Goal: Check status: Check status

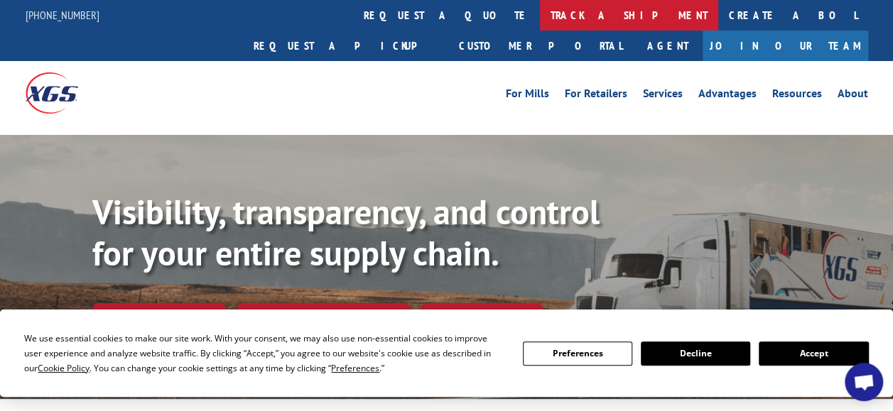
click at [540, 18] on link "track a shipment" at bounding box center [629, 15] width 178 height 31
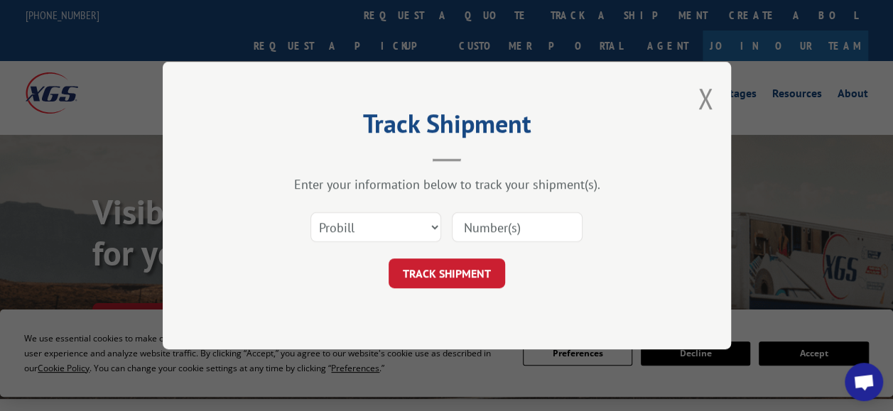
click at [493, 226] on input at bounding box center [517, 227] width 131 height 30
paste input "16571172 316211"
click at [474, 256] on form "Select category... Probill BOL PO 16571172 316211 TRACK SHIPMENT" at bounding box center [447, 246] width 426 height 84
click at [471, 266] on button "TRACK SHIPMENT" at bounding box center [446, 273] width 116 height 30
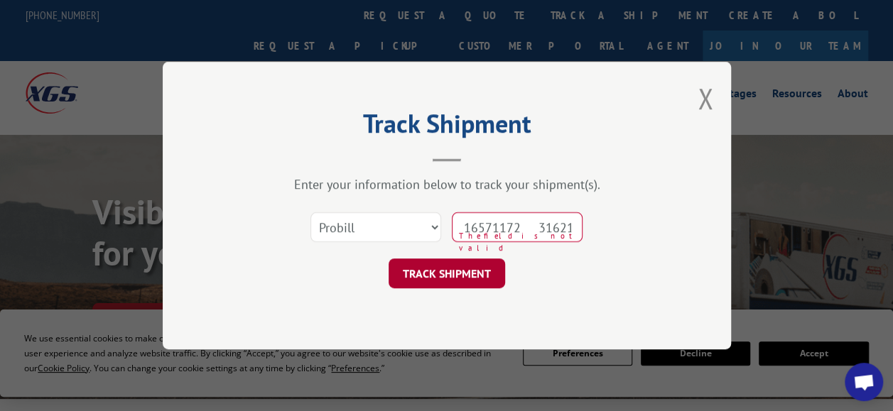
scroll to position [0, 10]
click at [532, 226] on input "16571172 316211" at bounding box center [517, 227] width 131 height 30
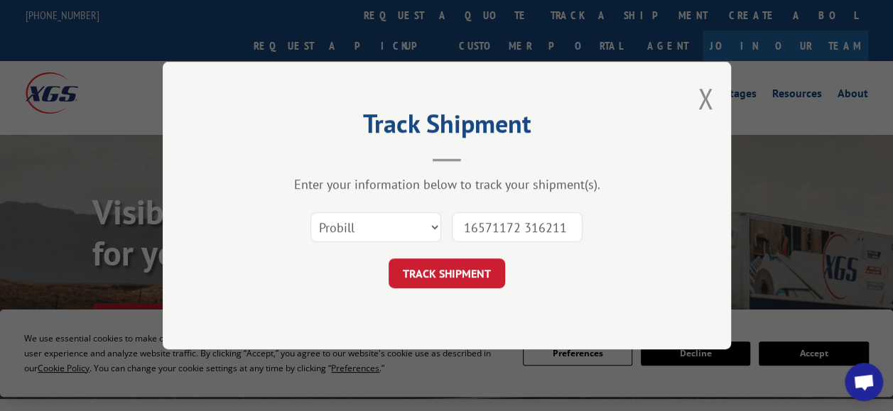
type input "16571172316211"
click button "TRACK SHIPMENT" at bounding box center [446, 273] width 116 height 30
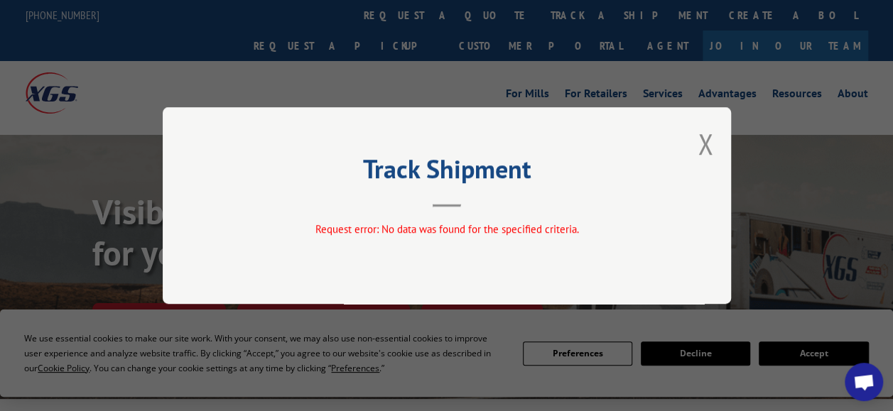
click at [693, 148] on div "Track Shipment Request error: No data was found for the specified criteria." at bounding box center [447, 205] width 568 height 197
click at [702, 147] on button "Close modal" at bounding box center [705, 144] width 16 height 38
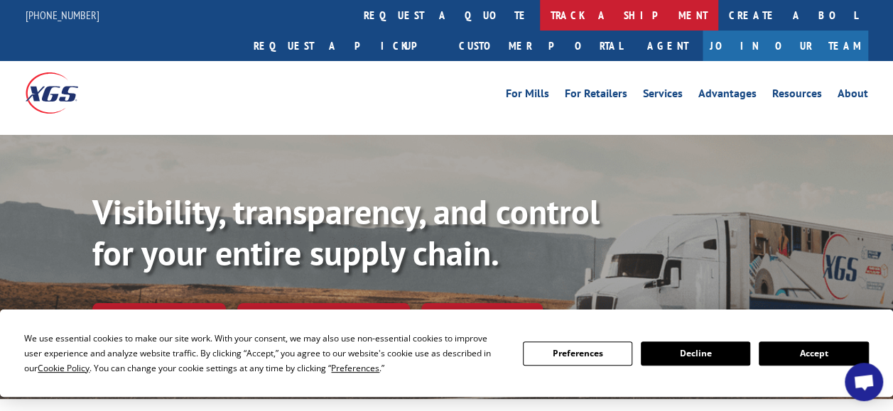
click at [540, 6] on link "track a shipment" at bounding box center [629, 15] width 178 height 31
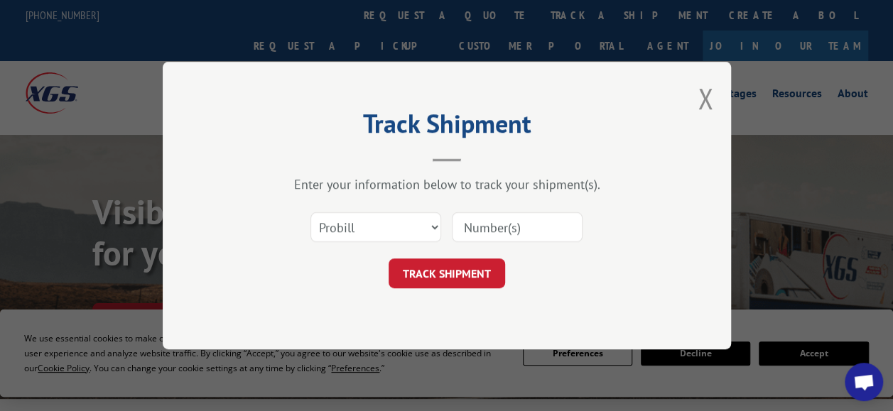
click at [481, 223] on input at bounding box center [517, 227] width 131 height 30
paste input "16571172"
type input "16571172"
click at [478, 260] on button "TRACK SHIPMENT" at bounding box center [446, 273] width 116 height 30
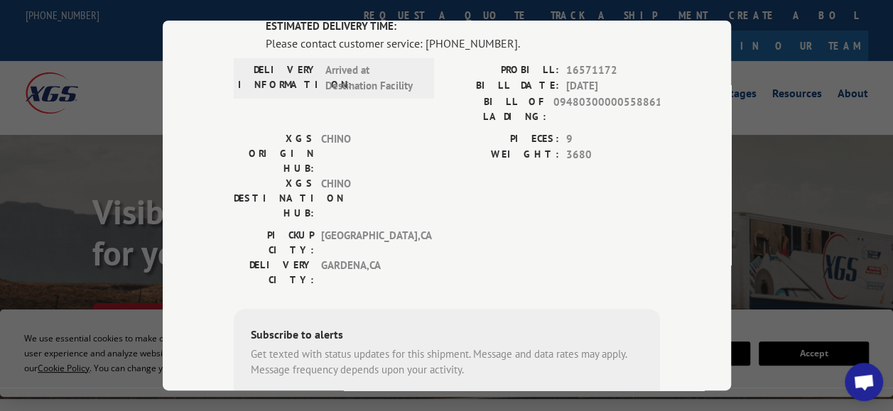
scroll to position [109, 0]
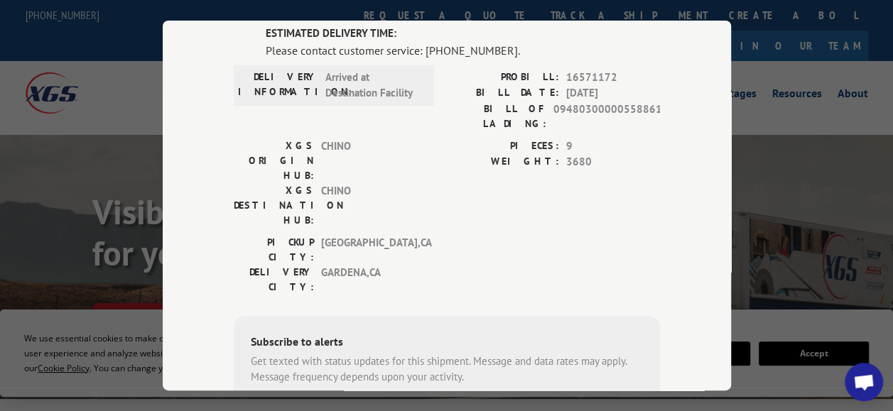
type input "[PHONE_NUMBER]"
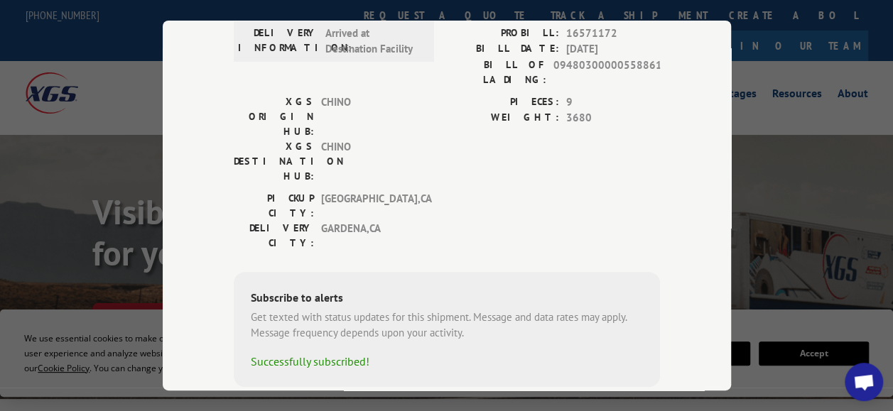
scroll to position [0, 0]
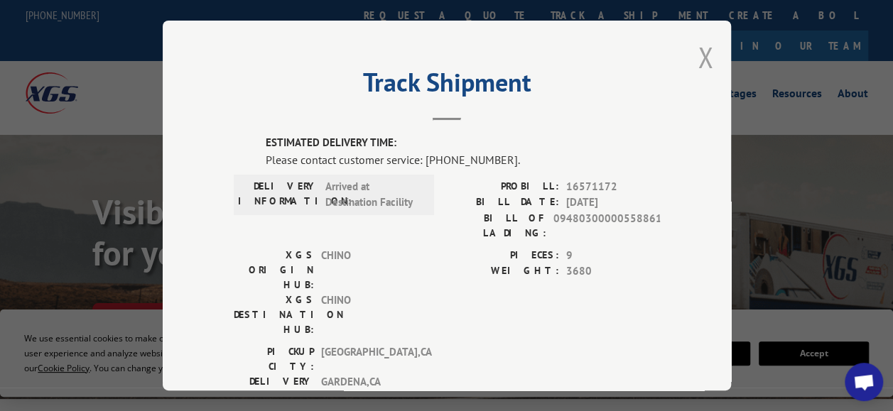
click at [702, 53] on button "Close modal" at bounding box center [705, 57] width 16 height 38
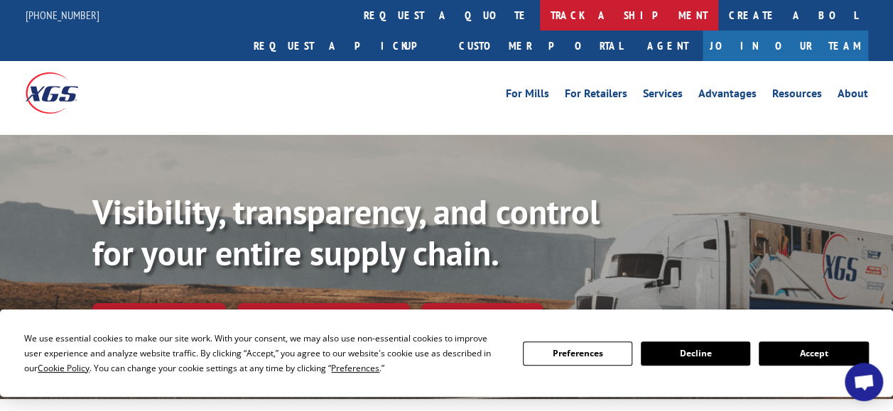
click at [540, 16] on link "track a shipment" at bounding box center [629, 15] width 178 height 31
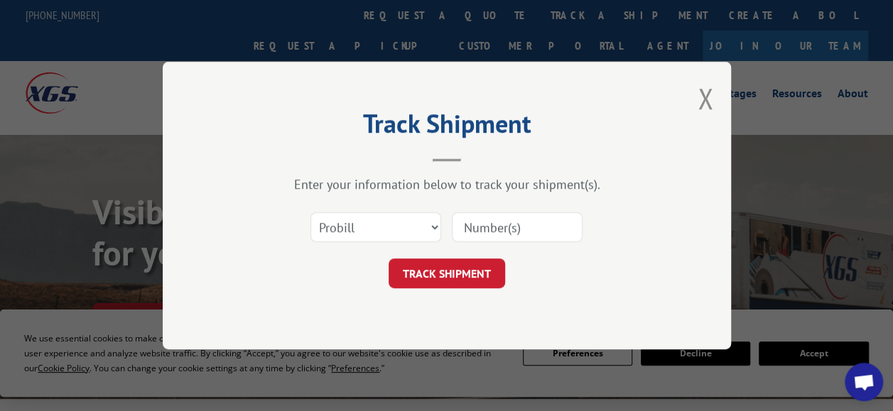
click at [495, 234] on input at bounding box center [517, 227] width 131 height 30
paste input "16571167"
click at [388, 258] on button "TRACK SHIPMENT" at bounding box center [446, 273] width 116 height 30
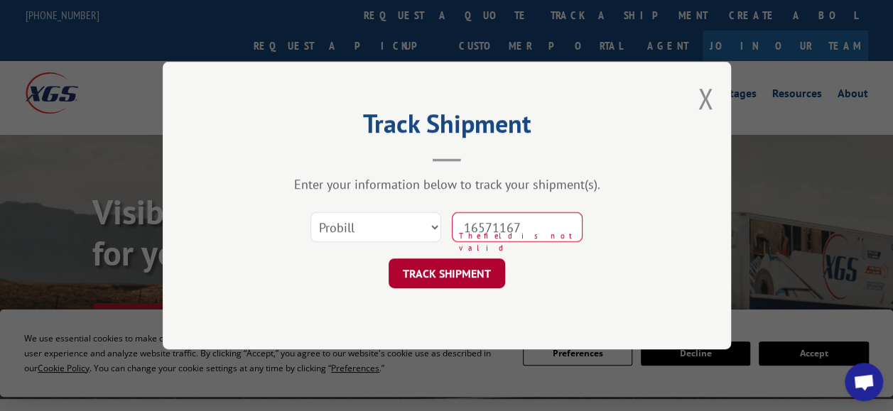
click at [439, 271] on button "TRACK SHIPMENT" at bounding box center [446, 273] width 116 height 30
click at [524, 229] on input "16571167" at bounding box center [517, 227] width 131 height 30
click at [463, 228] on input "16571167" at bounding box center [517, 227] width 131 height 30
click at [388, 258] on button "TRACK SHIPMENT" at bounding box center [446, 273] width 116 height 30
click at [451, 277] on button "TRACK SHIPMENT" at bounding box center [446, 273] width 116 height 30
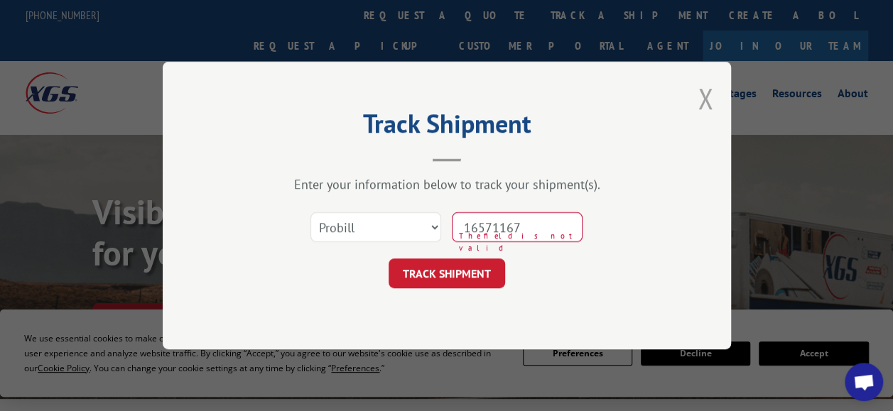
click at [702, 104] on button "Close modal" at bounding box center [705, 99] width 16 height 38
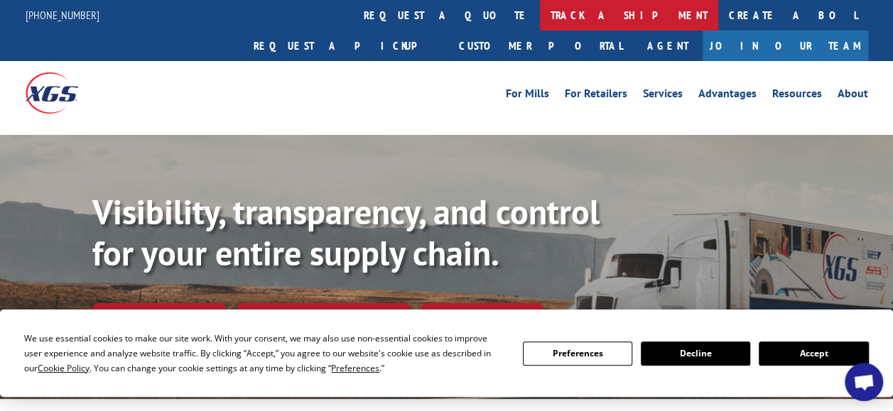
click at [540, 9] on link "track a shipment" at bounding box center [629, 15] width 178 height 31
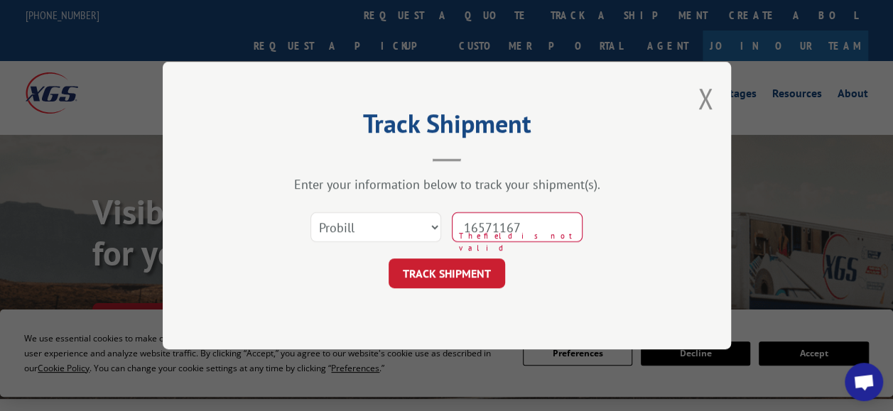
click at [494, 223] on input "16571167" at bounding box center [517, 227] width 131 height 30
type input "\"
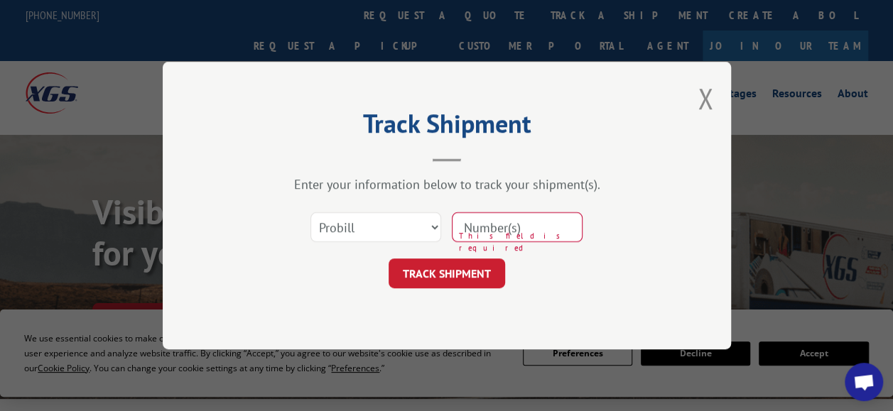
paste input "16571167"
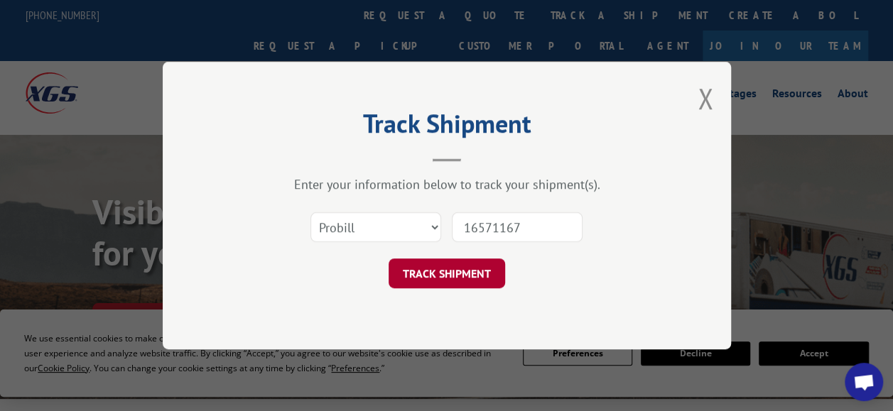
type input "16571167"
click at [425, 273] on button "TRACK SHIPMENT" at bounding box center [446, 273] width 116 height 30
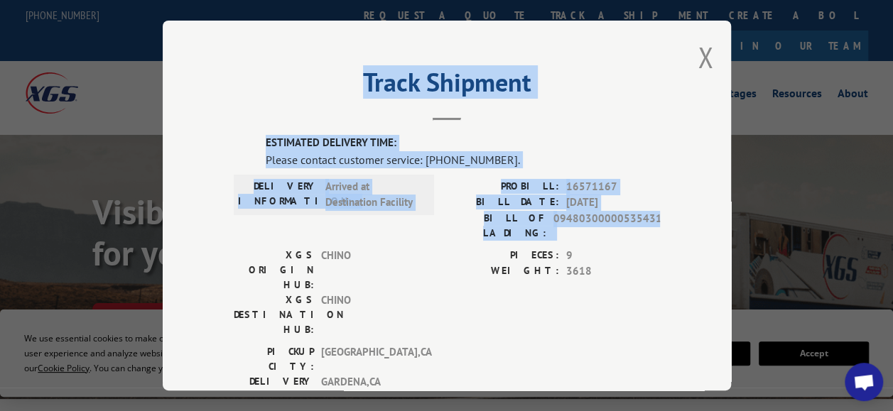
drag, startPoint x: 723, startPoint y: 107, endPoint x: 763, endPoint y: 221, distance: 120.4
click at [763, 221] on div "Track Shipment ESTIMATED DELIVERY TIME: Please contact customer service: [PHONE…" at bounding box center [446, 205] width 893 height 411
click at [700, 133] on div "Track Shipment ESTIMATED DELIVERY TIME: Please contact customer service: [PHONE…" at bounding box center [447, 206] width 568 height 370
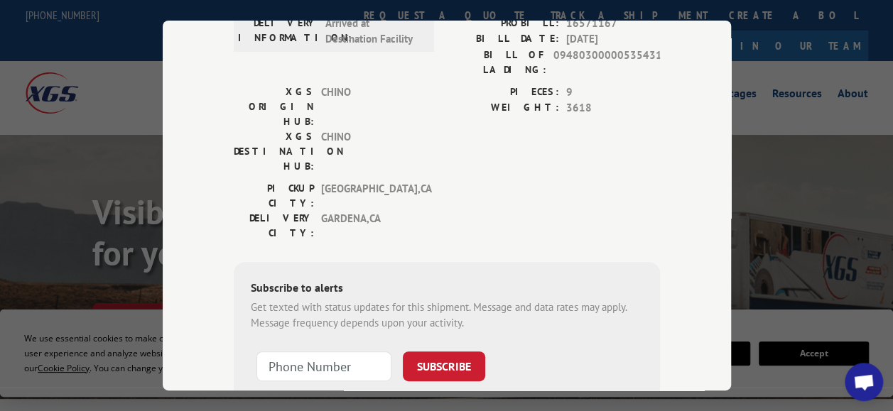
scroll to position [231, 0]
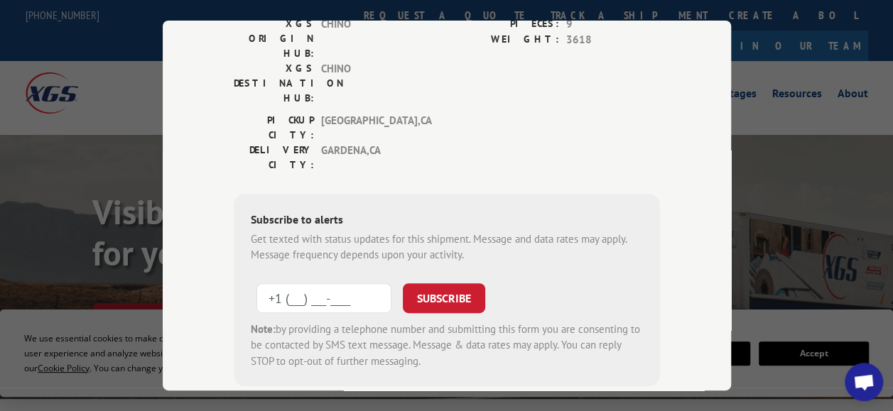
click at [316, 283] on input "+1 (___) ___-____" at bounding box center [323, 298] width 135 height 30
type input "[PHONE_NUMBER]"
click at [437, 283] on button "SUBSCRIBE" at bounding box center [444, 298] width 82 height 30
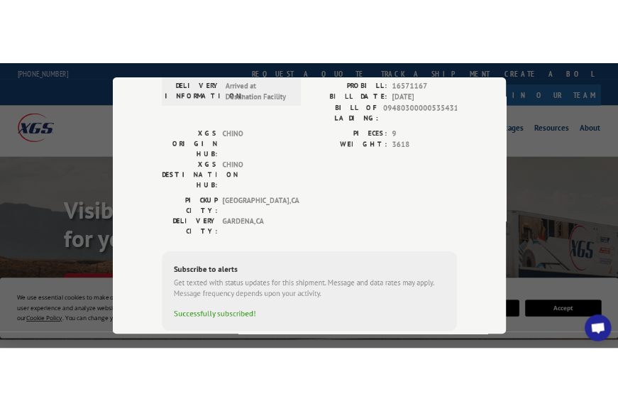
scroll to position [0, 0]
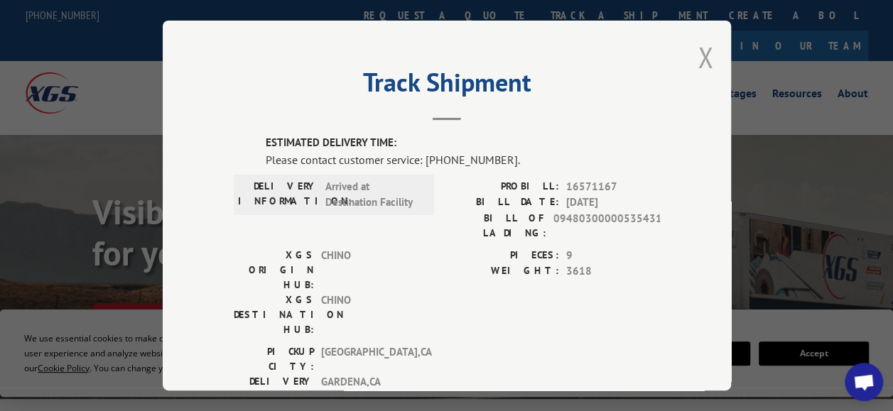
click at [697, 58] on button "Close modal" at bounding box center [705, 57] width 16 height 38
